Goal: Information Seeking & Learning: Learn about a topic

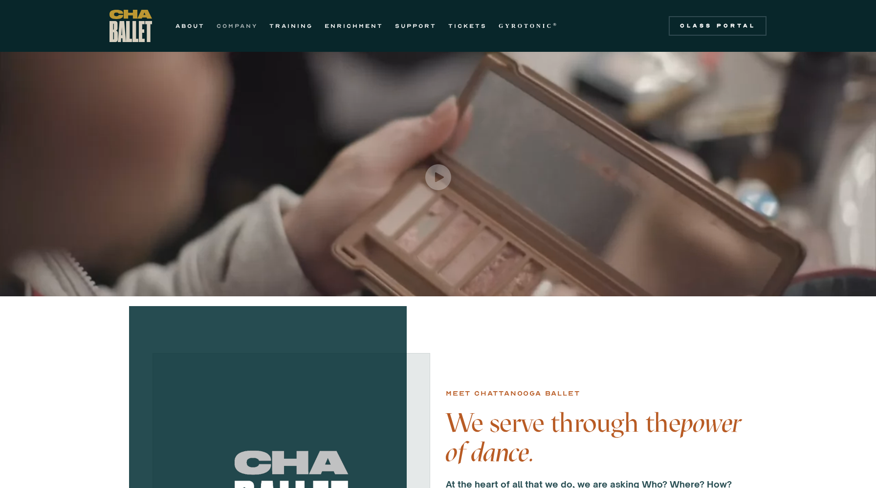
click at [247, 26] on link "COMPANY" at bounding box center [236, 26] width 41 height 12
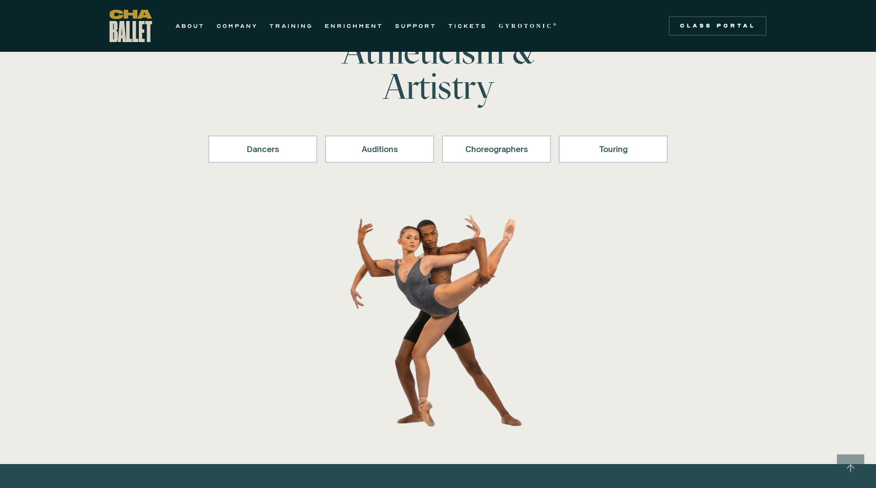
scroll to position [70, 0]
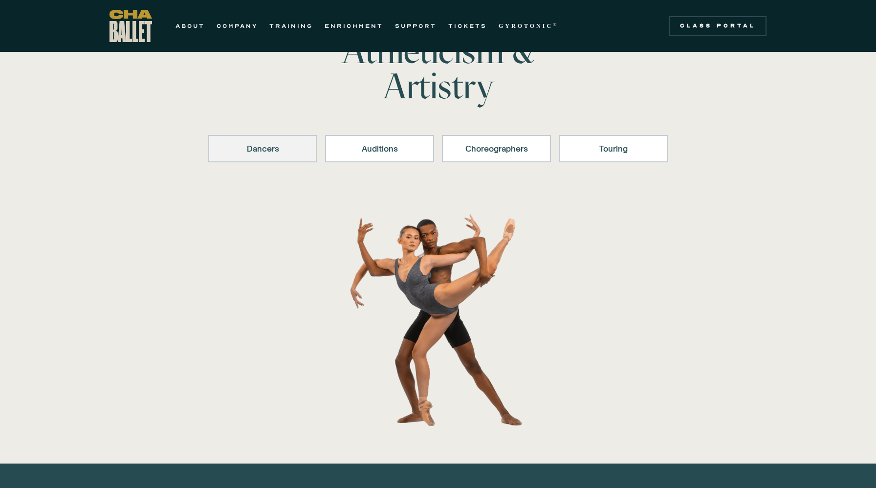
click at [261, 151] on div "Dancers" at bounding box center [263, 149] width 84 height 12
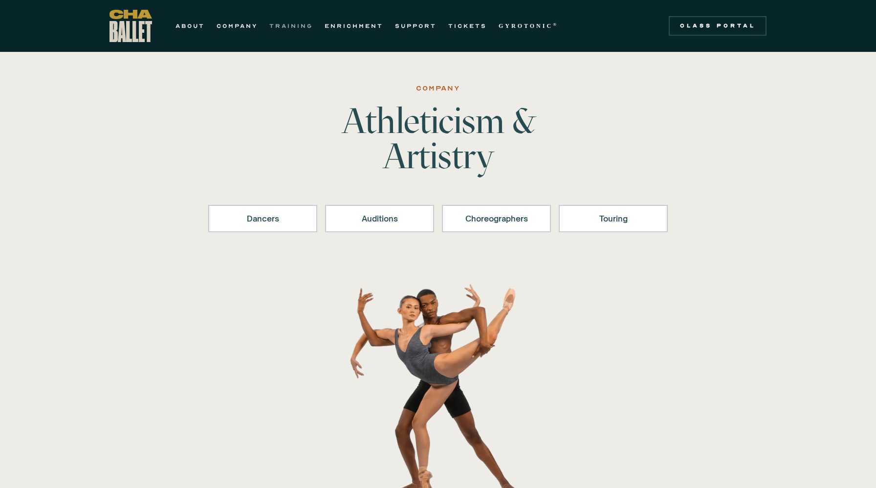
click at [288, 26] on link "TRAINING" at bounding box center [290, 26] width 43 height 12
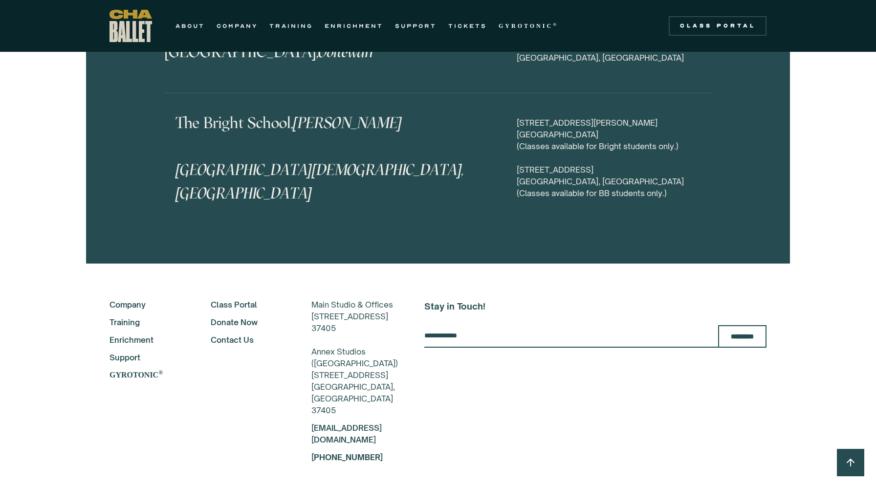
scroll to position [4853, 0]
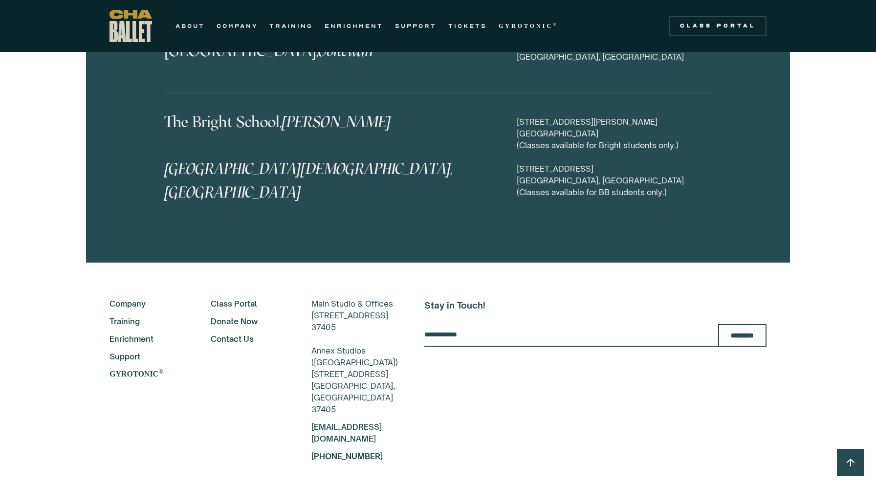
click at [131, 298] on link "Company" at bounding box center [146, 304] width 75 height 12
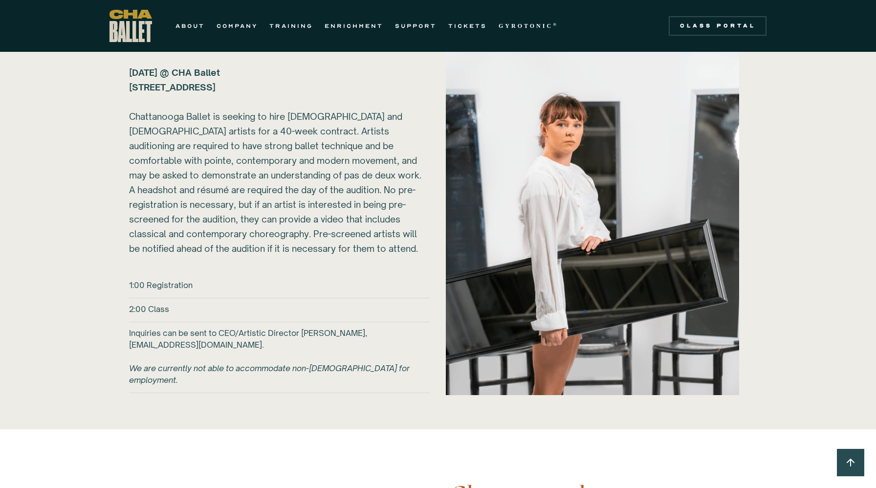
scroll to position [1123, 0]
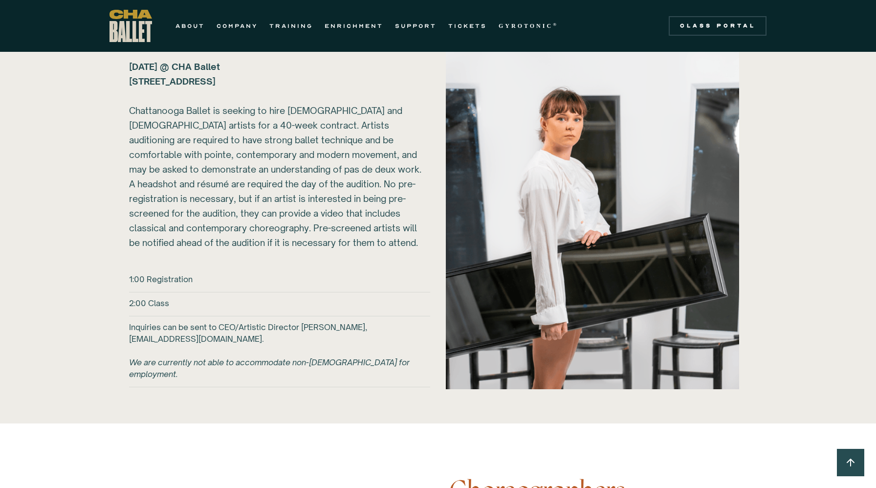
click at [238, 338] on h6 "Inquiries can be sent to CEO/Artistic Director [PERSON_NAME], [EMAIL_ADDRESS][D…" at bounding box center [279, 350] width 301 height 59
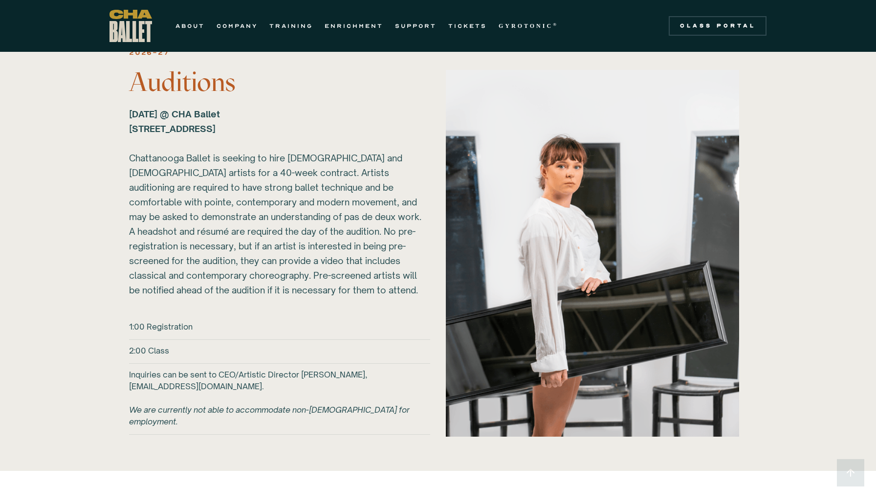
scroll to position [1073, 0]
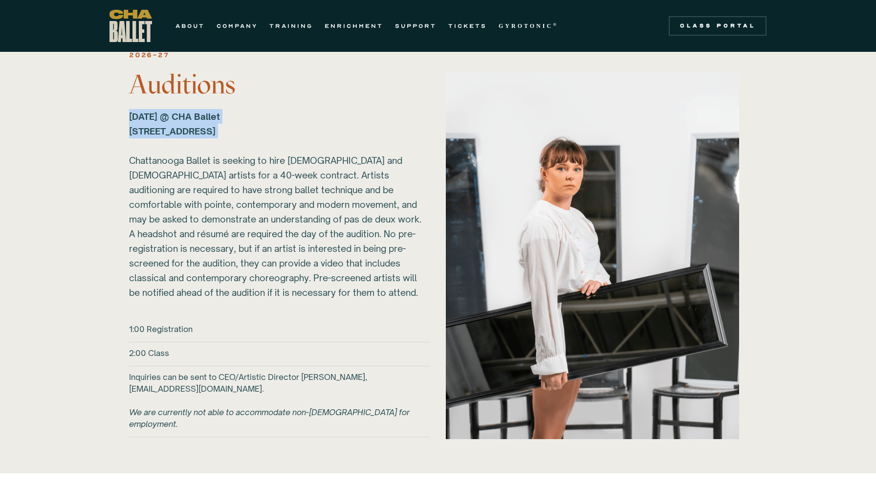
drag, startPoint x: 127, startPoint y: 114, endPoint x: 346, endPoint y: 138, distance: 220.7
click at [346, 139] on div "2026-27 Auditions [DATE] @ CHA Ballet [STREET_ADDRESS] ‍ Chattanooga Ballet is …" at bounding box center [437, 255] width 657 height 415
copy strong "[DATE] @ CHA Ballet [STREET_ADDRESS] ‍"
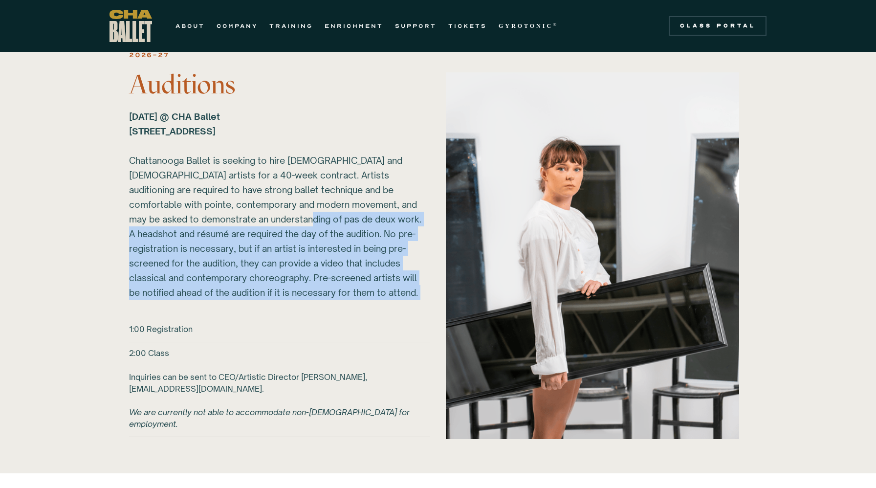
drag, startPoint x: 284, startPoint y: 218, endPoint x: 347, endPoint y: 307, distance: 109.0
click at [346, 307] on div "2026-27 Auditions [DATE] @ CHA Ballet [STREET_ADDRESS] ‍ Chattanooga Ballet is …" at bounding box center [279, 245] width 301 height 395
copy div "A headshot and résumé are required the day of the audition. No pre-registration…"
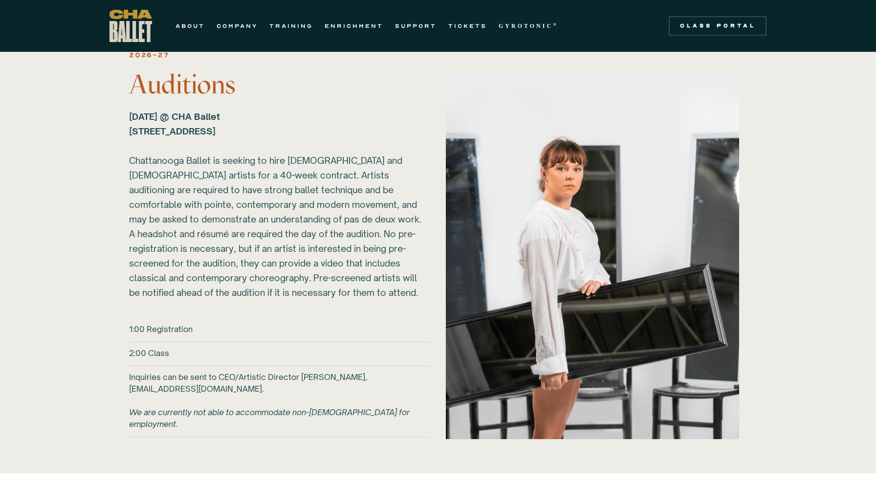
click at [355, 329] on div "1:00 Registration" at bounding box center [279, 330] width 301 height 14
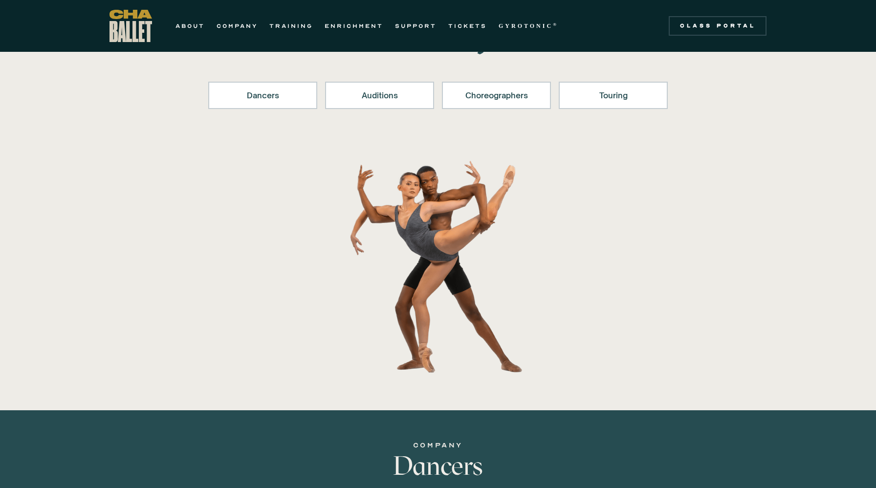
scroll to position [0, 0]
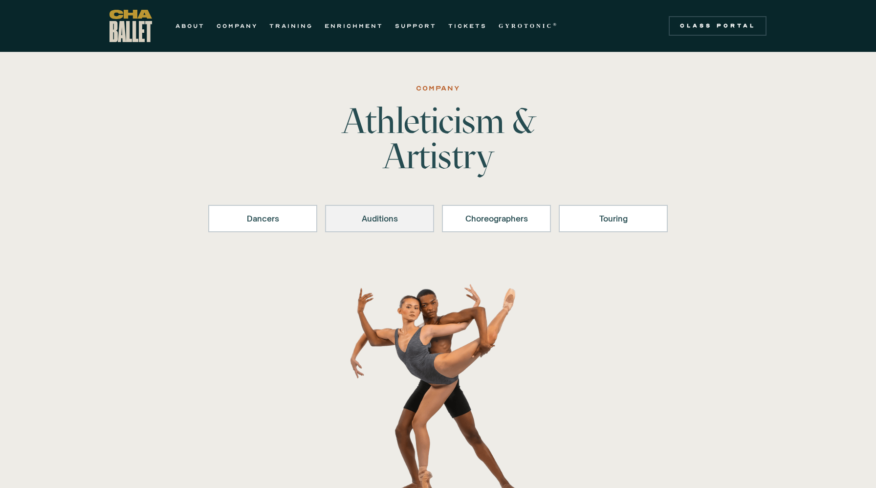
click at [366, 219] on div "Auditions" at bounding box center [380, 219] width 84 height 12
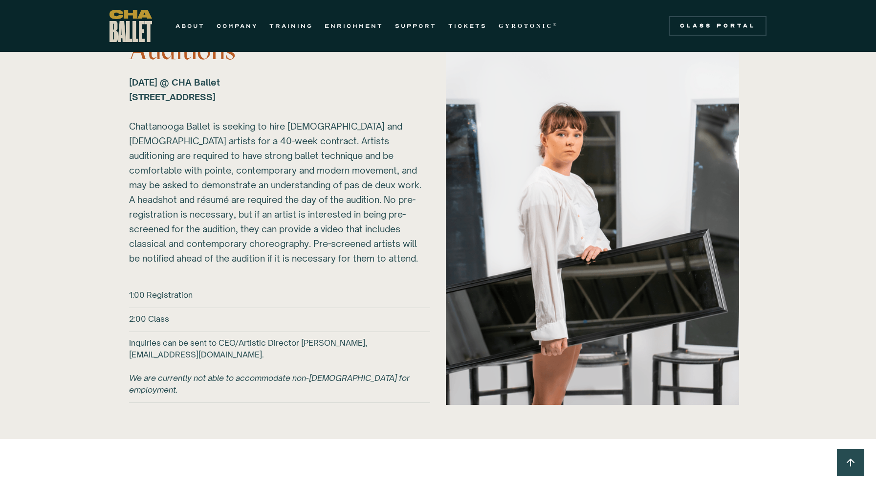
scroll to position [1111, 0]
